Goal: Check status

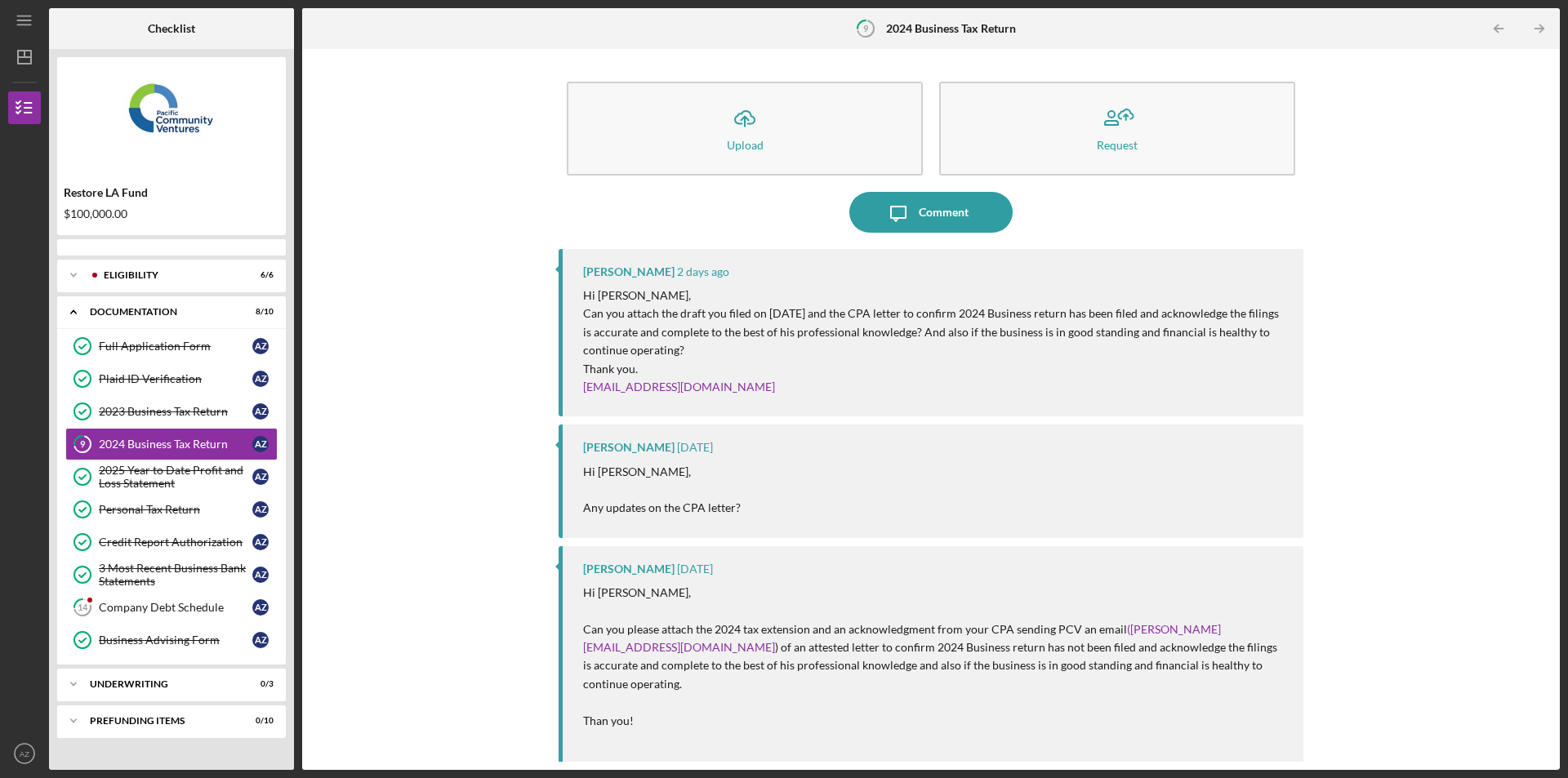
drag, startPoint x: 1070, startPoint y: 452, endPoint x: 1541, endPoint y: 430, distance: 471.5
